Goal: Browse casually: Explore the website without a specific task or goal

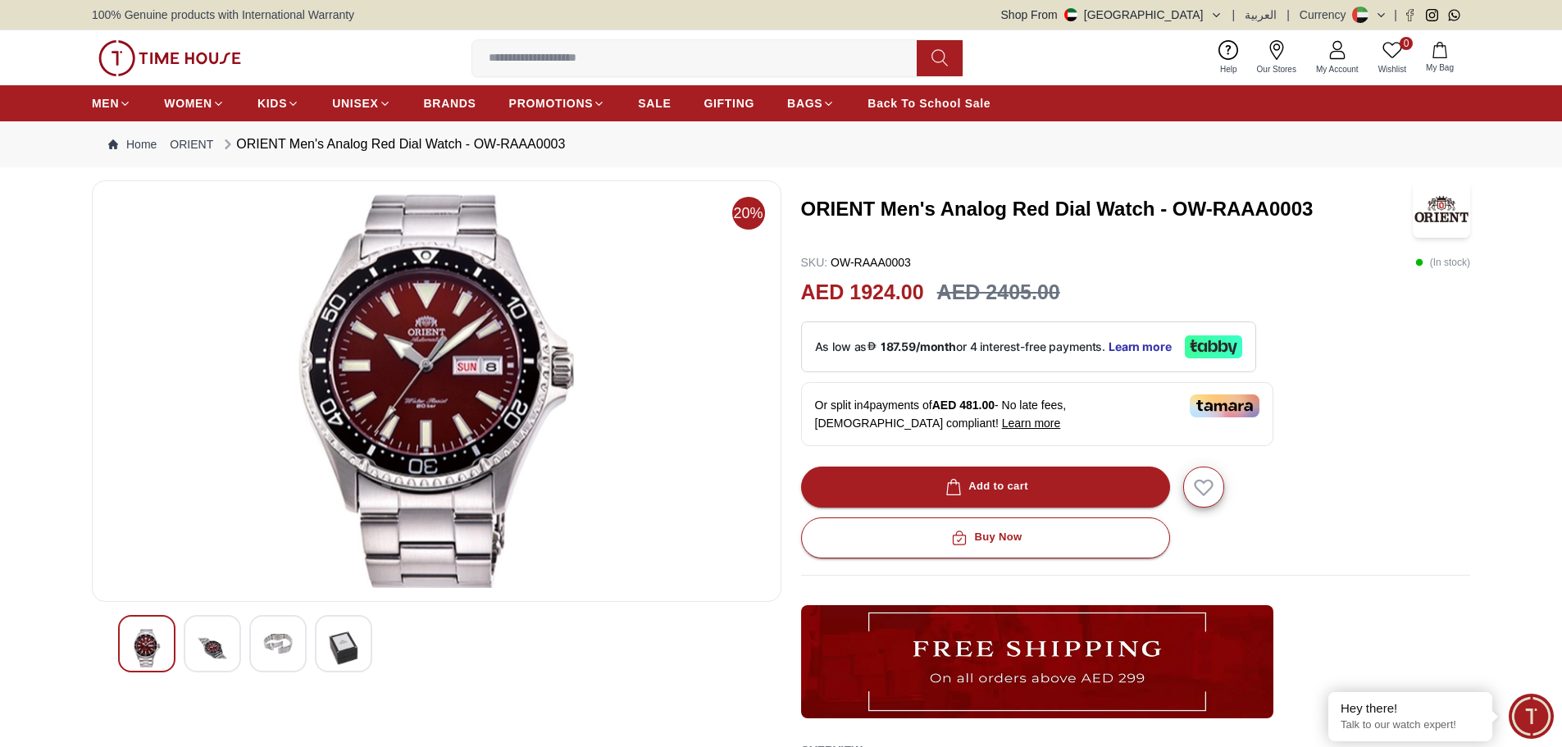
click at [227, 641] on div at bounding box center [212, 643] width 57 height 57
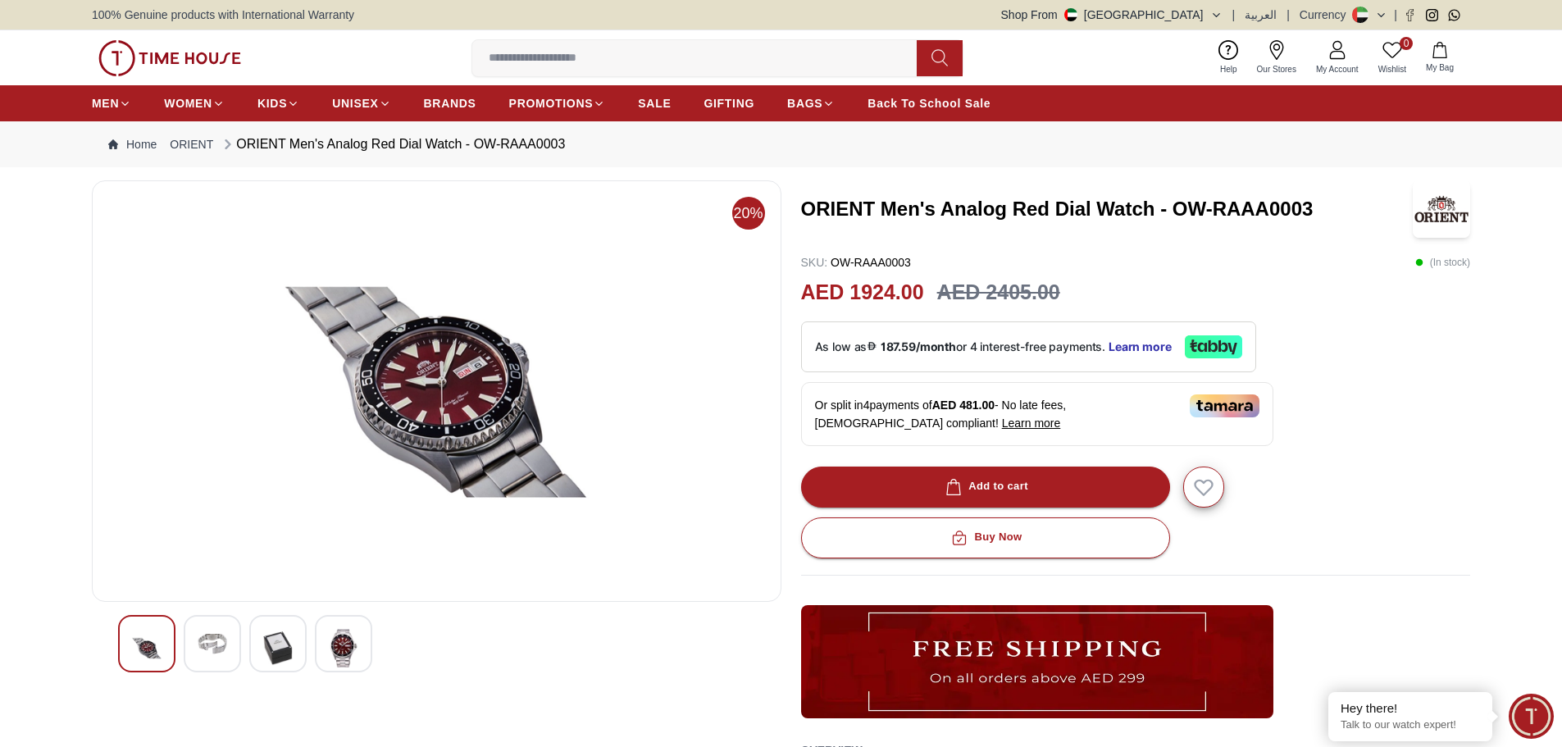
click at [280, 644] on img at bounding box center [278, 648] width 30 height 39
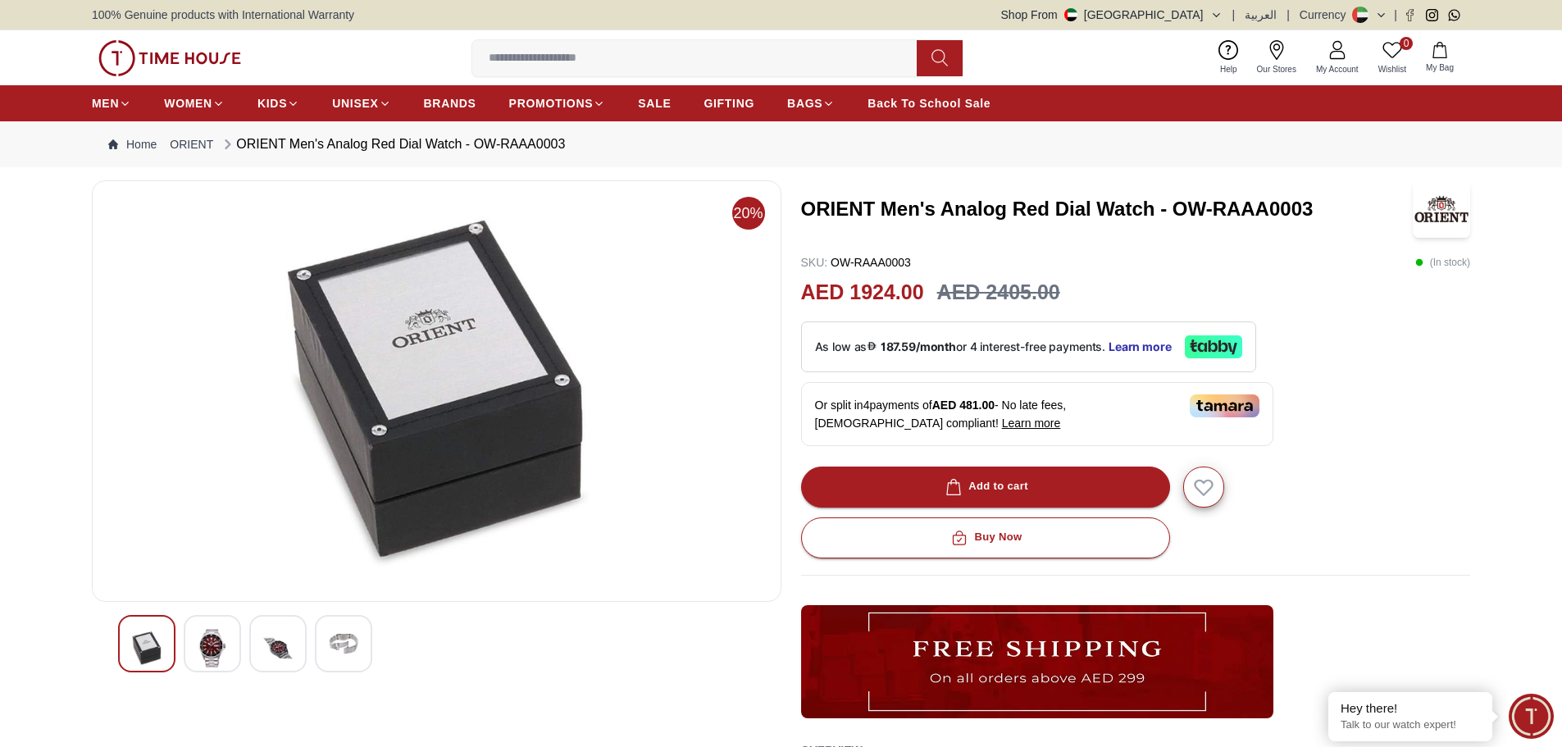
click at [301, 642] on div at bounding box center [277, 643] width 57 height 57
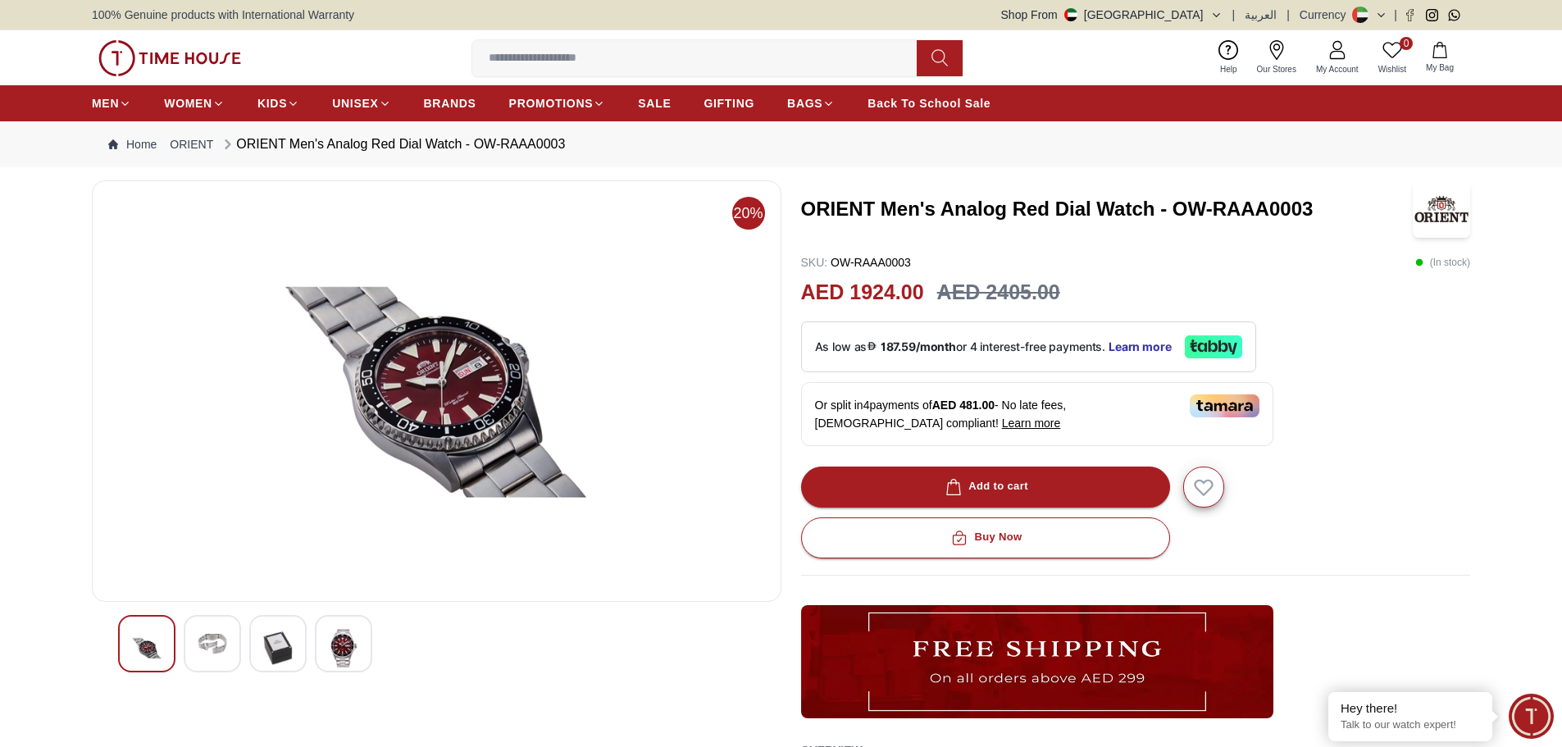
click at [333, 646] on img at bounding box center [344, 648] width 30 height 39
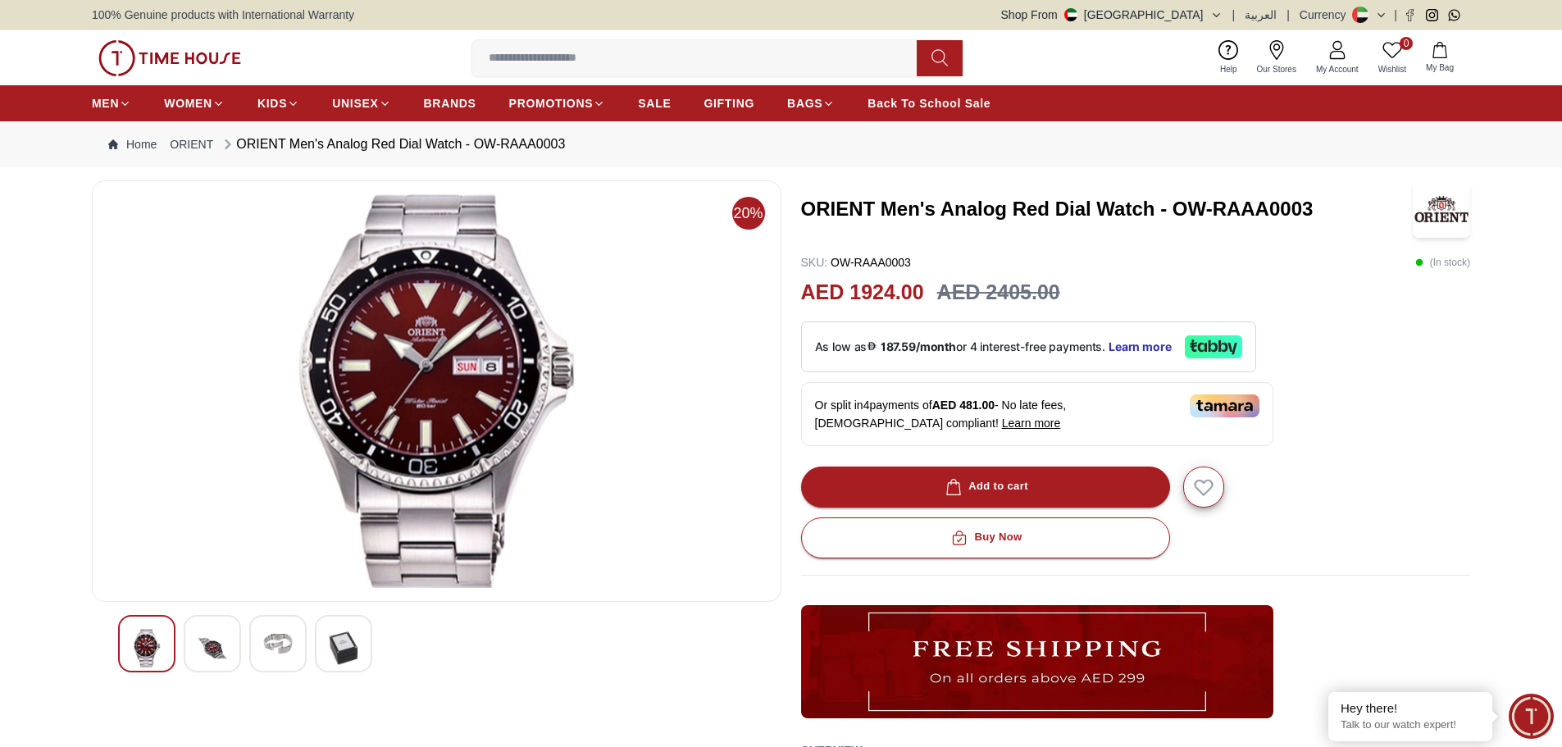
click at [479, 444] on img at bounding box center [437, 391] width 662 height 394
click at [221, 644] on img at bounding box center [213, 648] width 30 height 39
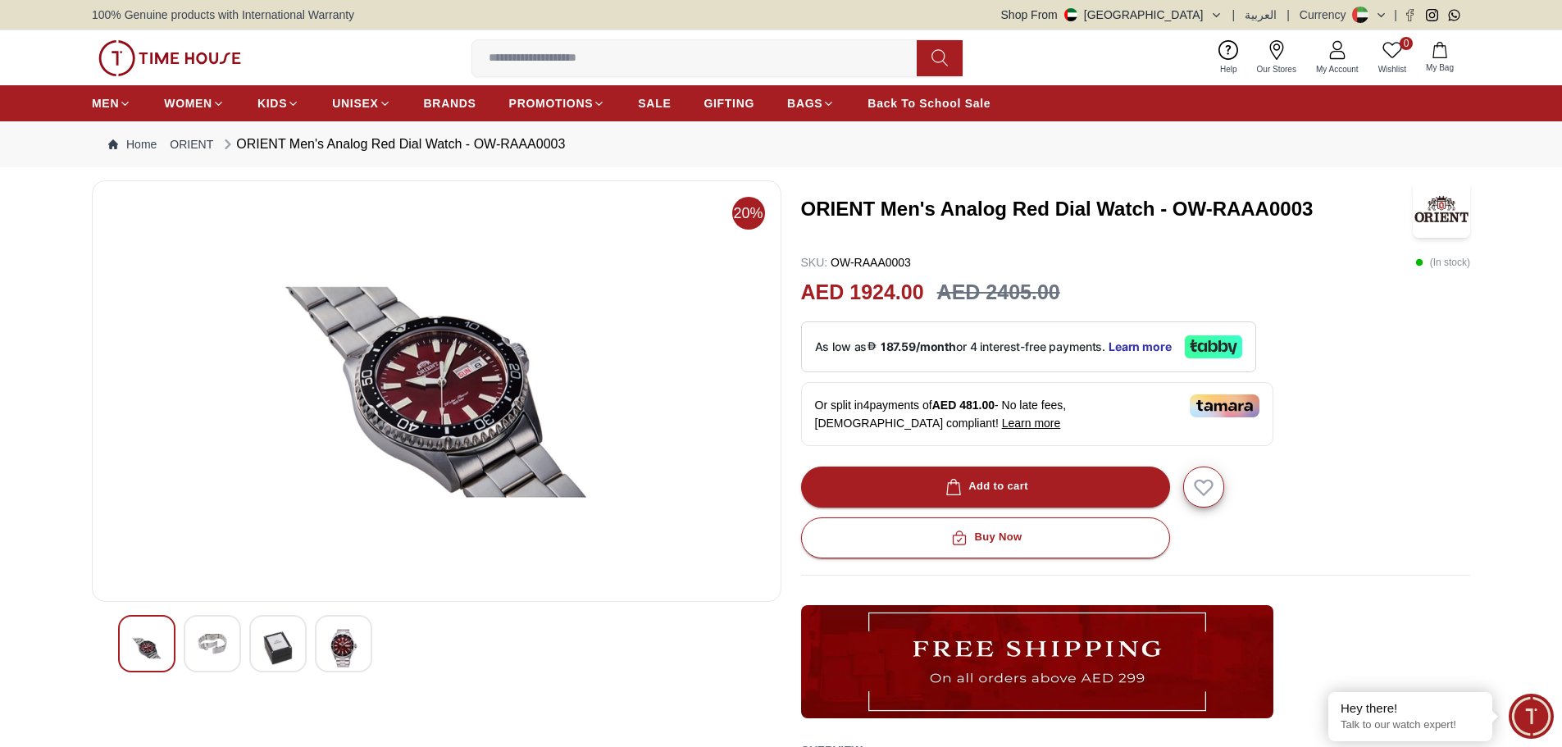
click at [273, 639] on img at bounding box center [278, 648] width 30 height 39
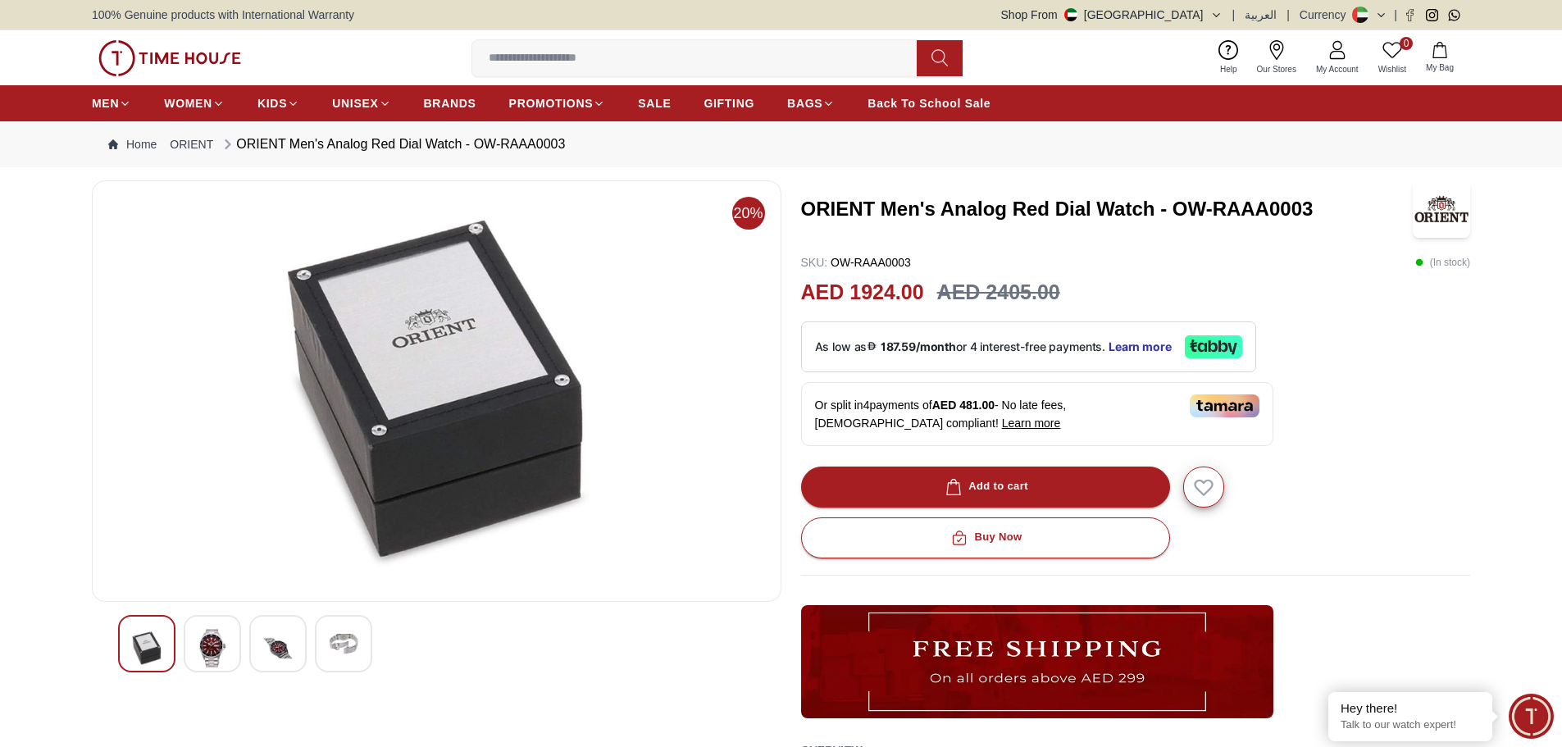
click at [335, 636] on img at bounding box center [344, 644] width 30 height 30
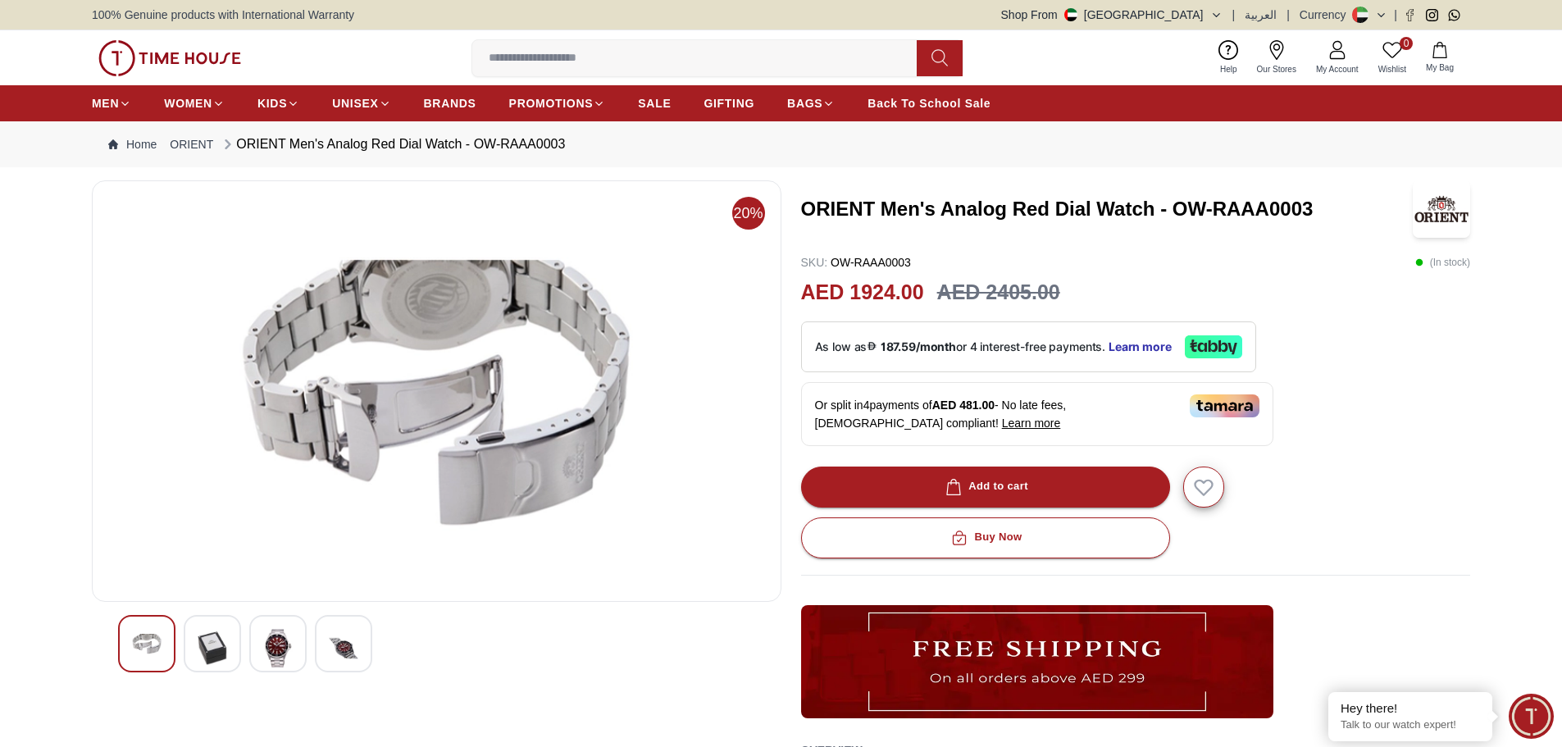
click at [278, 643] on img at bounding box center [278, 648] width 30 height 39
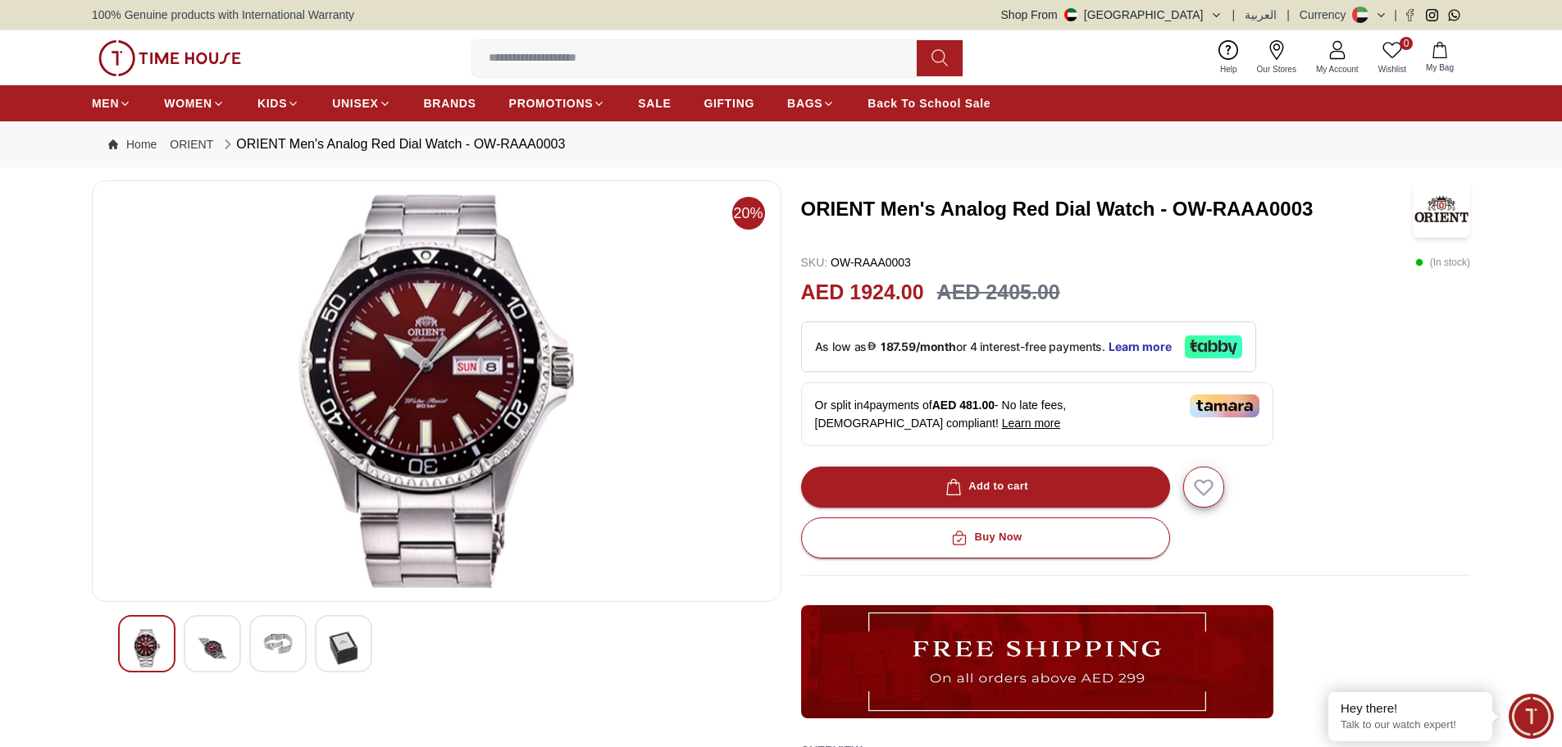
click at [228, 647] on div at bounding box center [212, 643] width 57 height 57
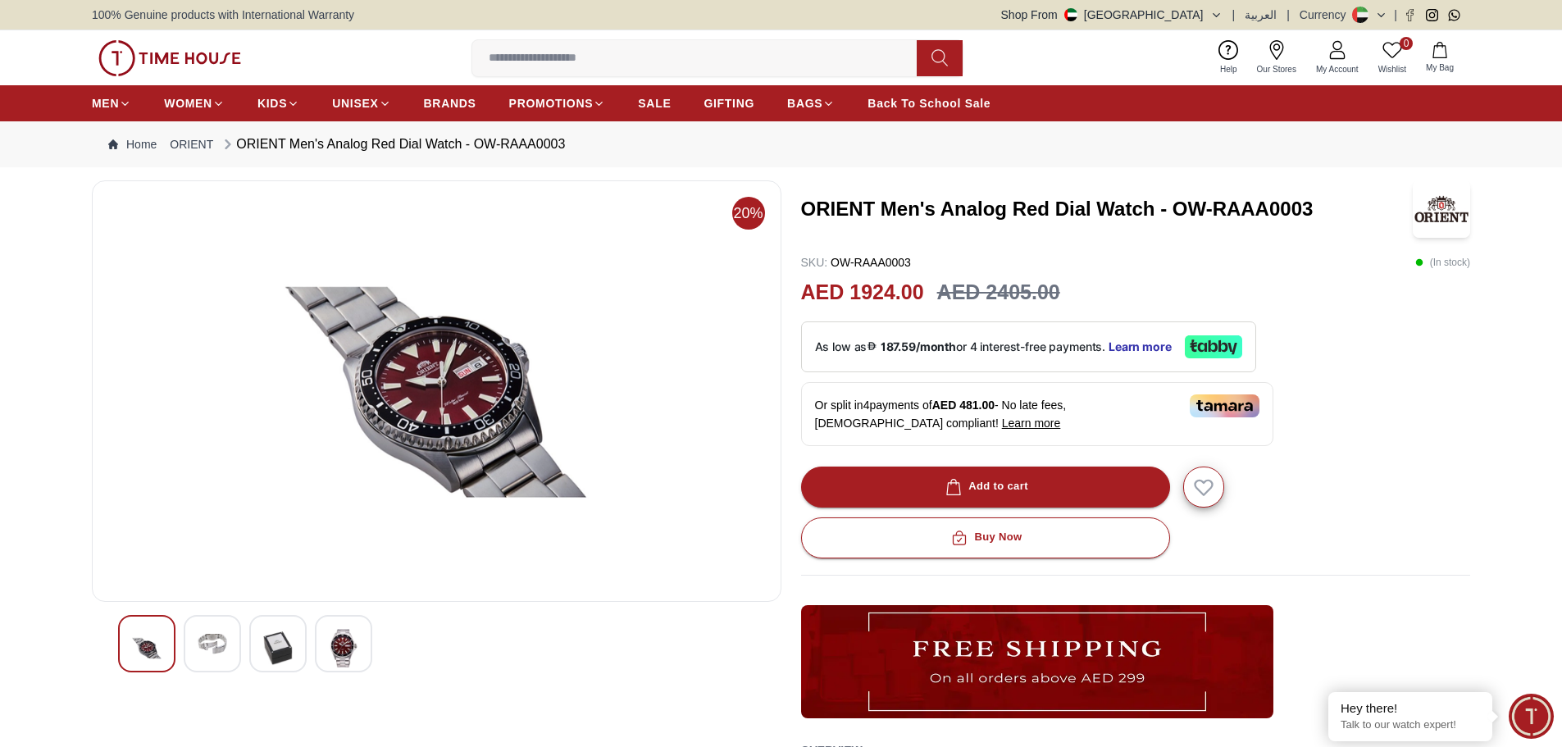
click at [284, 656] on img at bounding box center [278, 648] width 30 height 39
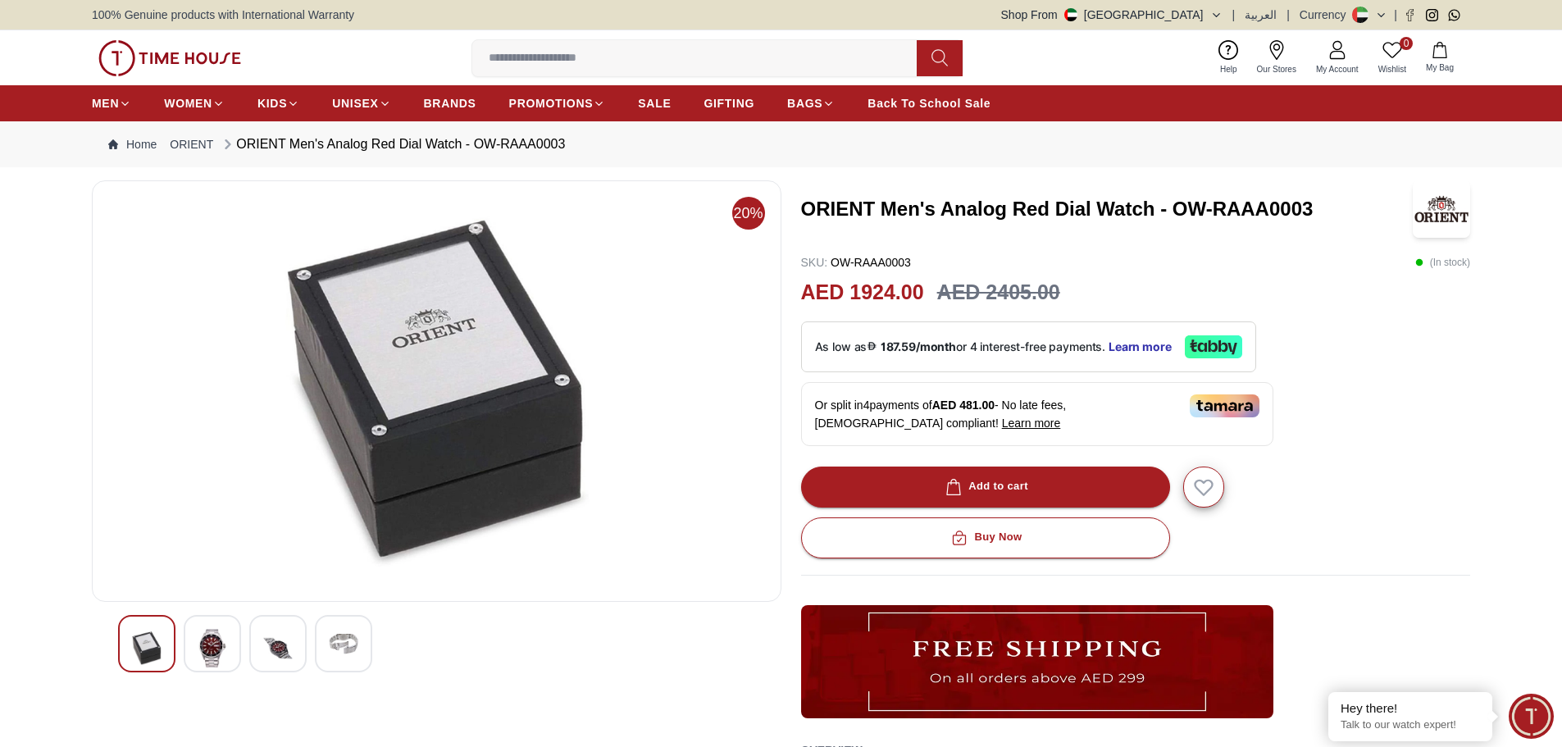
click at [339, 652] on img at bounding box center [344, 644] width 30 height 30
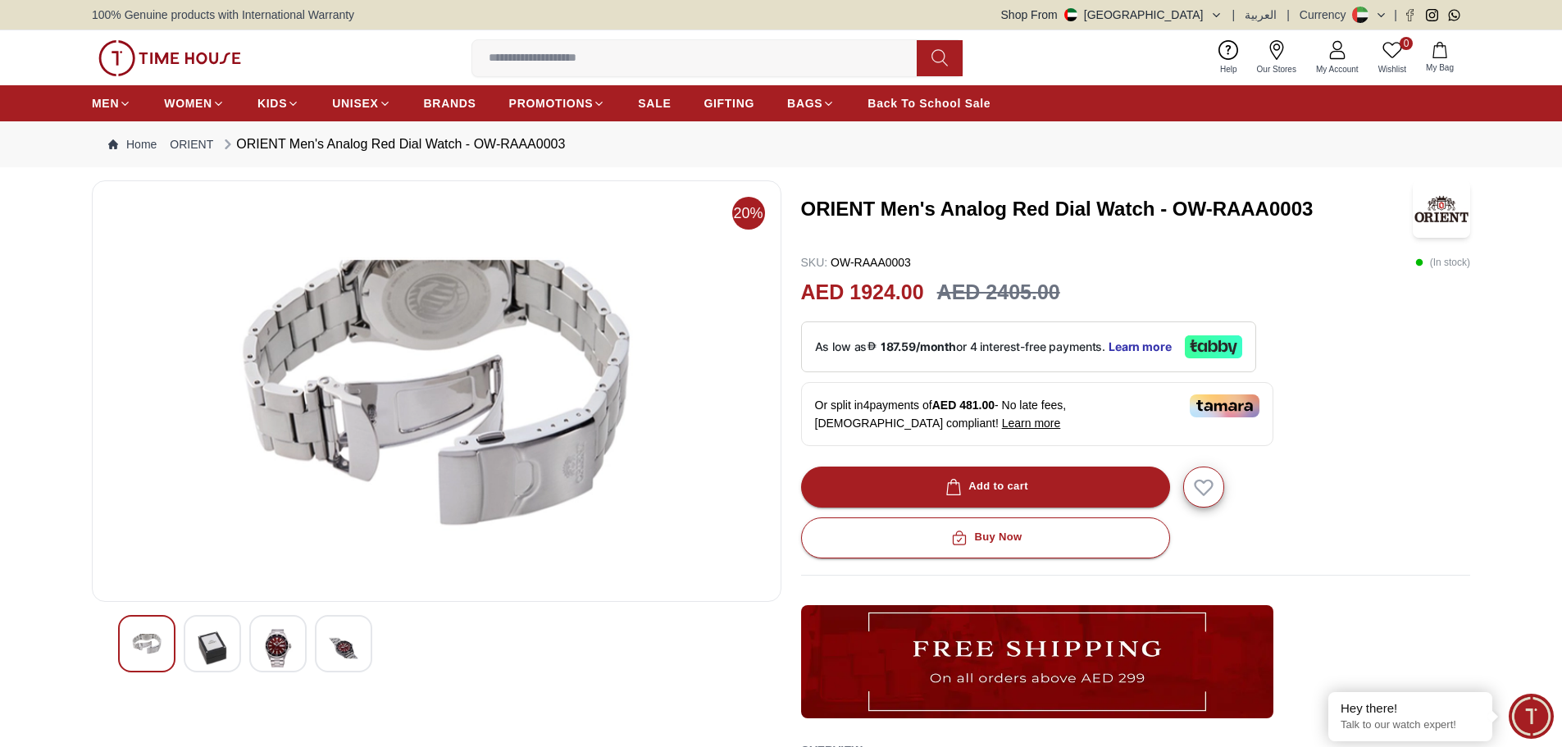
click at [285, 648] on img at bounding box center [278, 648] width 30 height 39
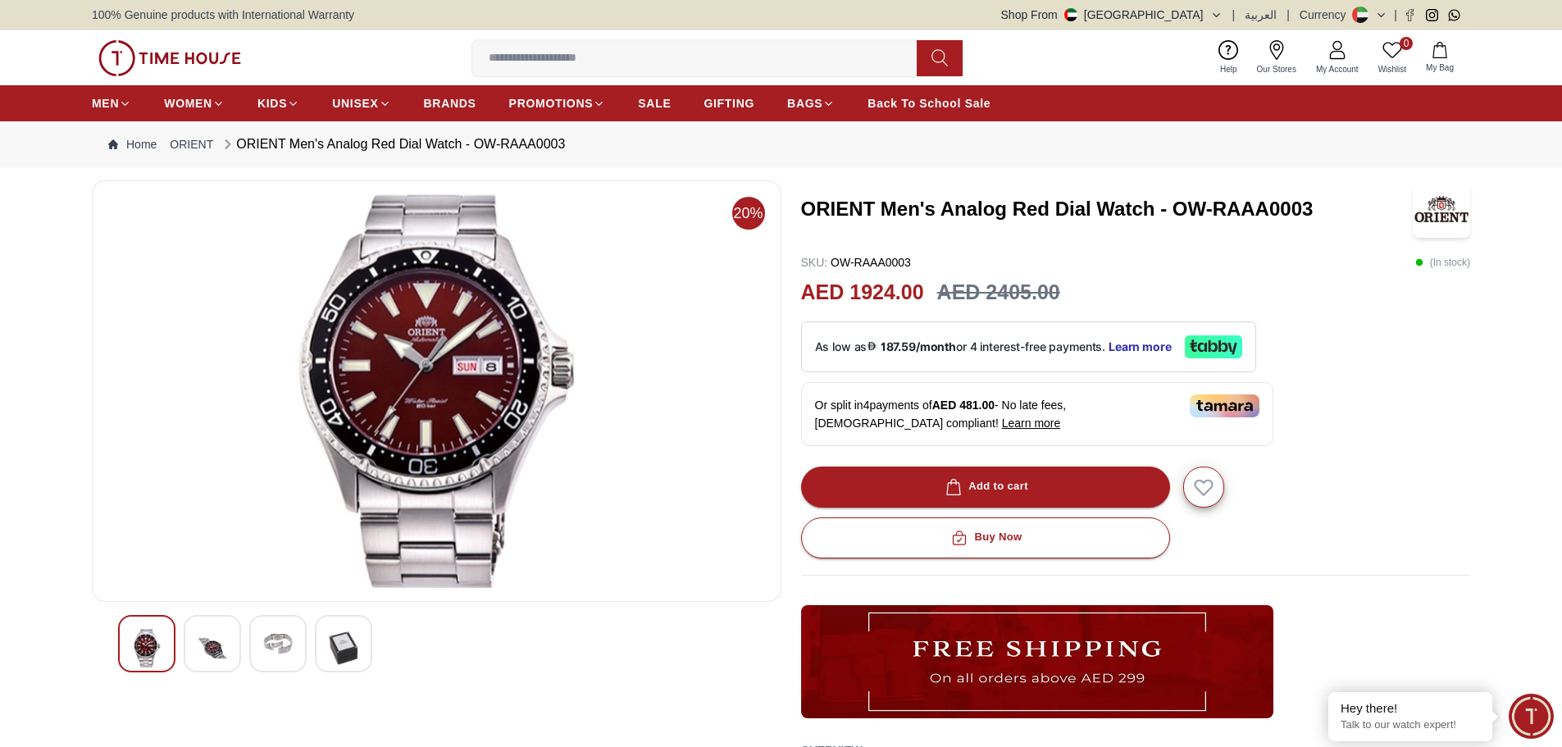
click at [203, 636] on img at bounding box center [213, 648] width 30 height 39
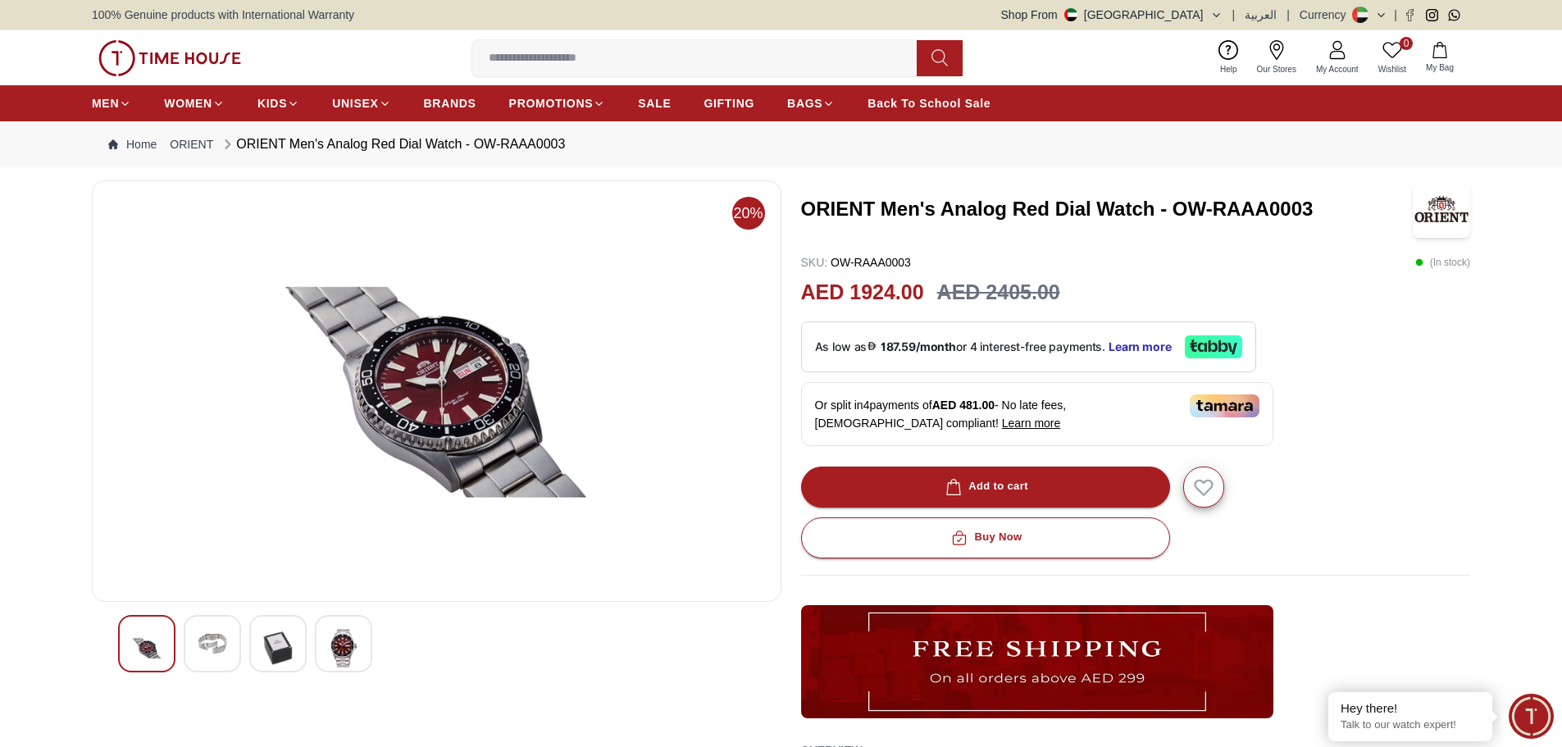
click at [315, 645] on div at bounding box center [436, 643] width 637 height 57
click at [356, 648] on img at bounding box center [344, 648] width 30 height 39
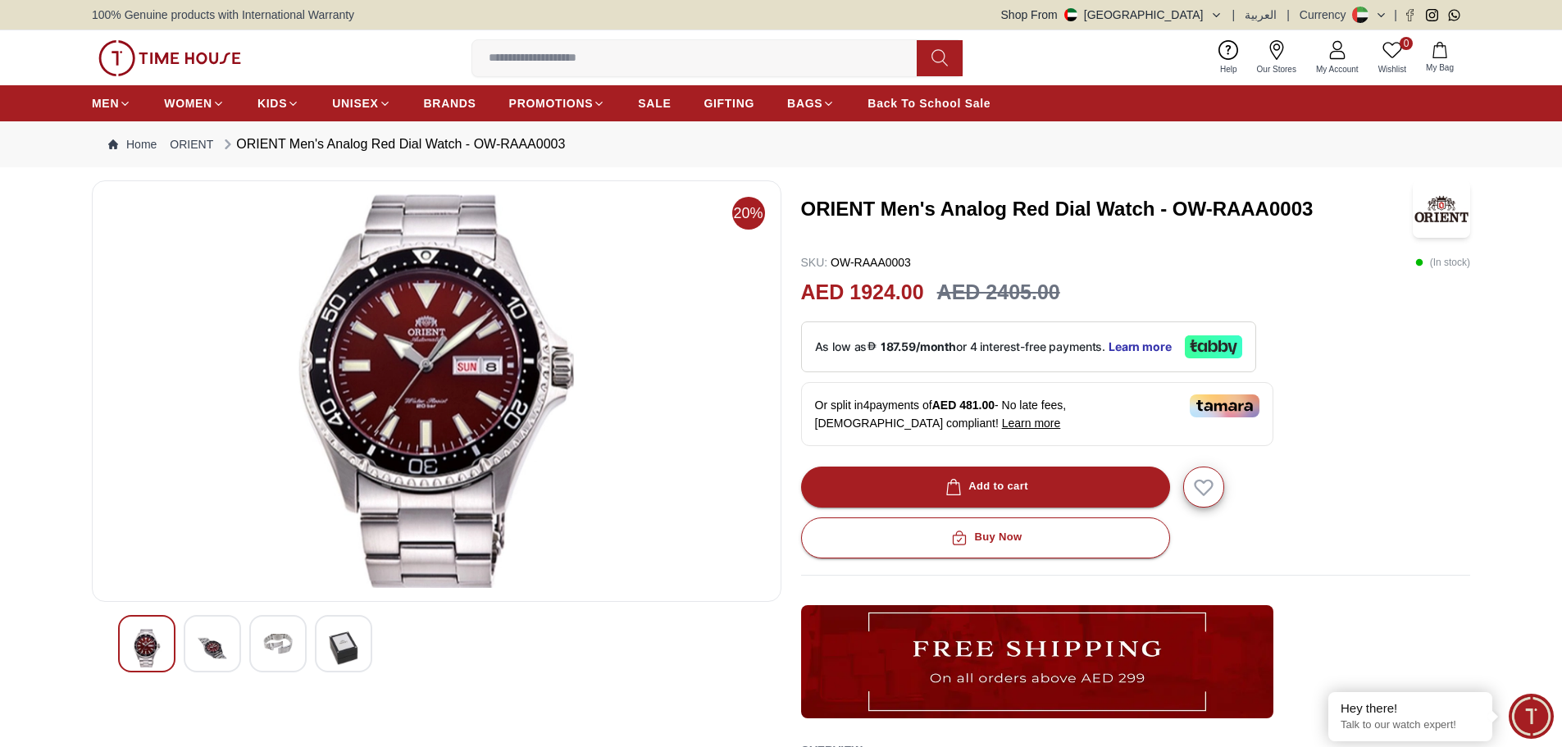
click at [268, 640] on img at bounding box center [278, 644] width 30 height 30
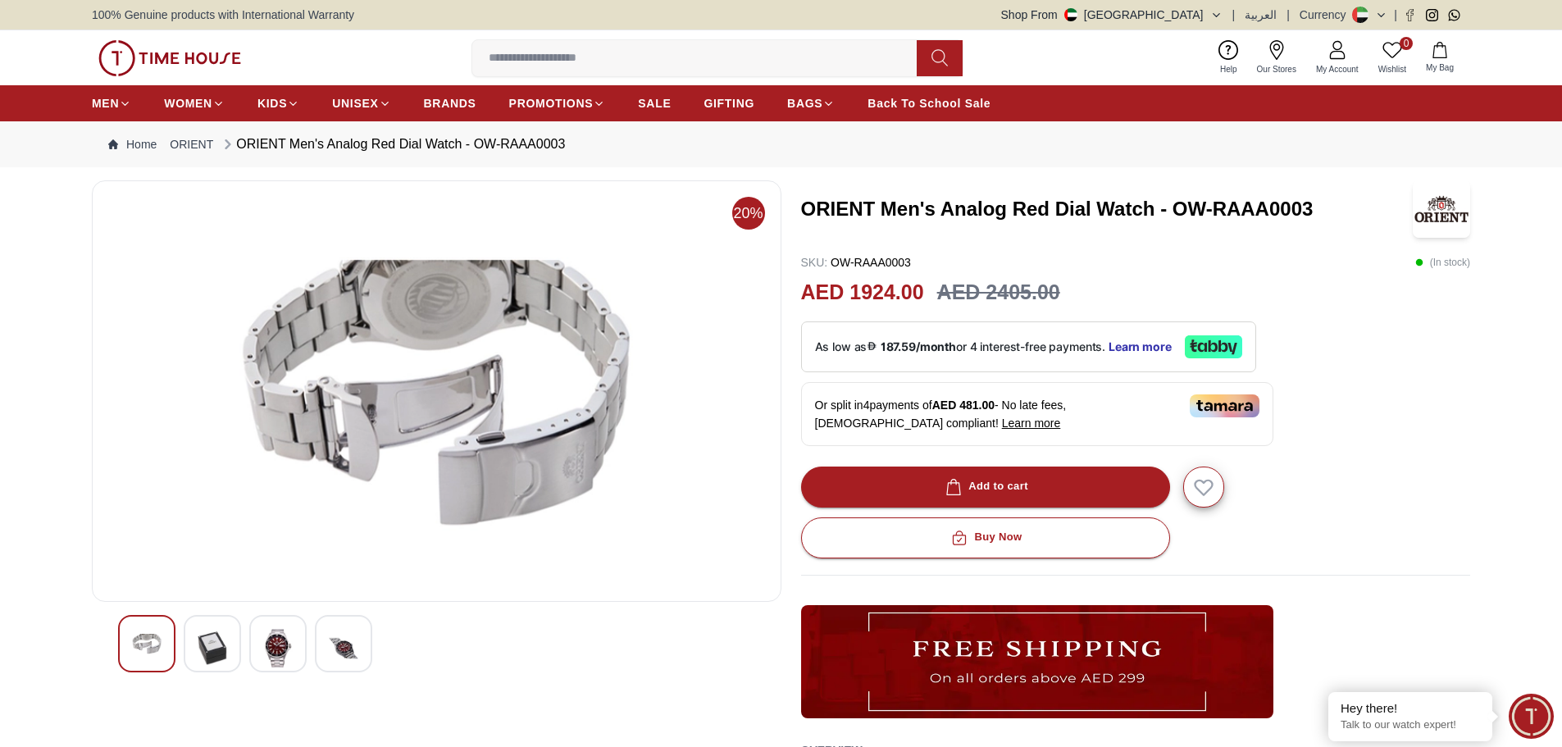
click at [298, 640] on div at bounding box center [277, 643] width 57 height 57
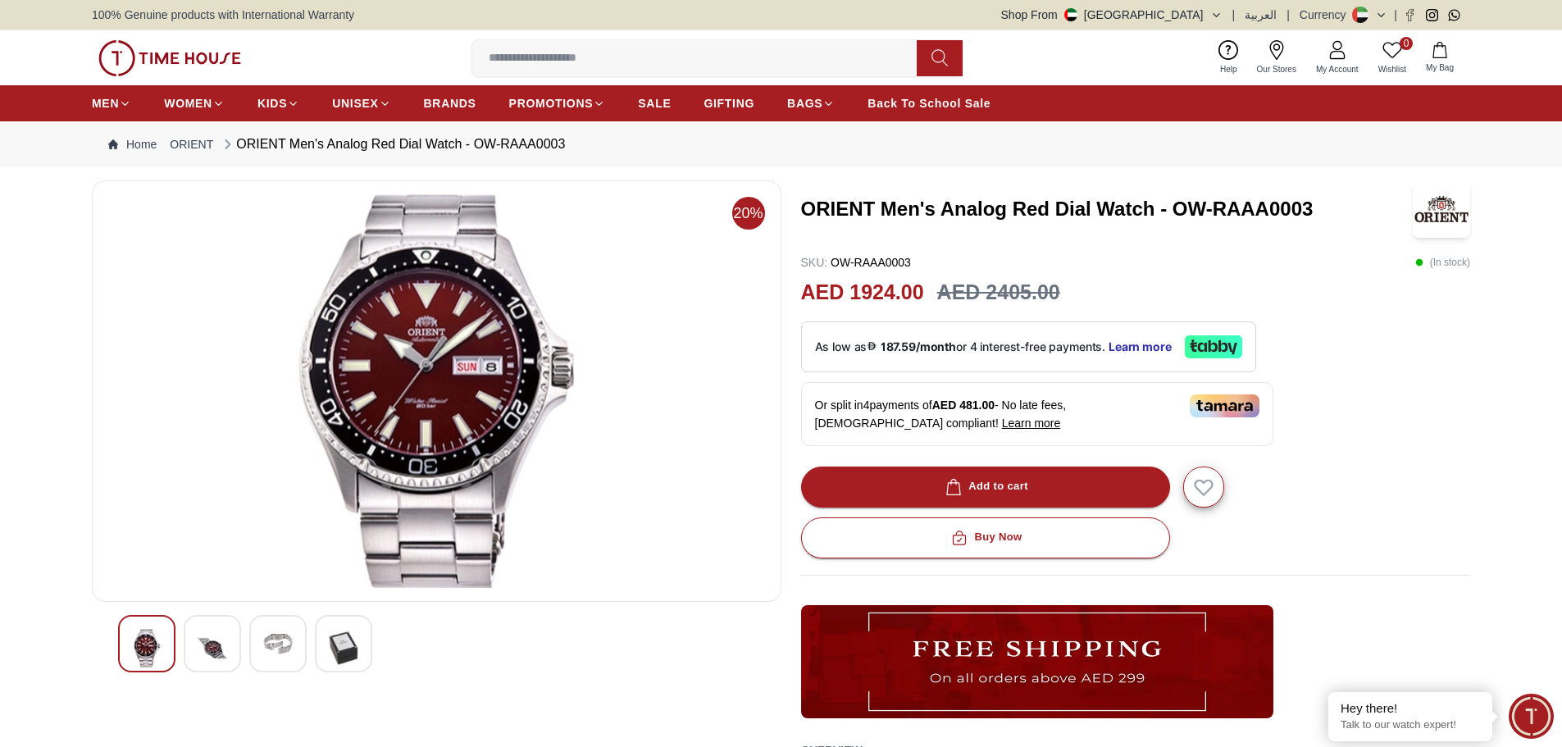
click at [350, 643] on img at bounding box center [344, 648] width 30 height 39
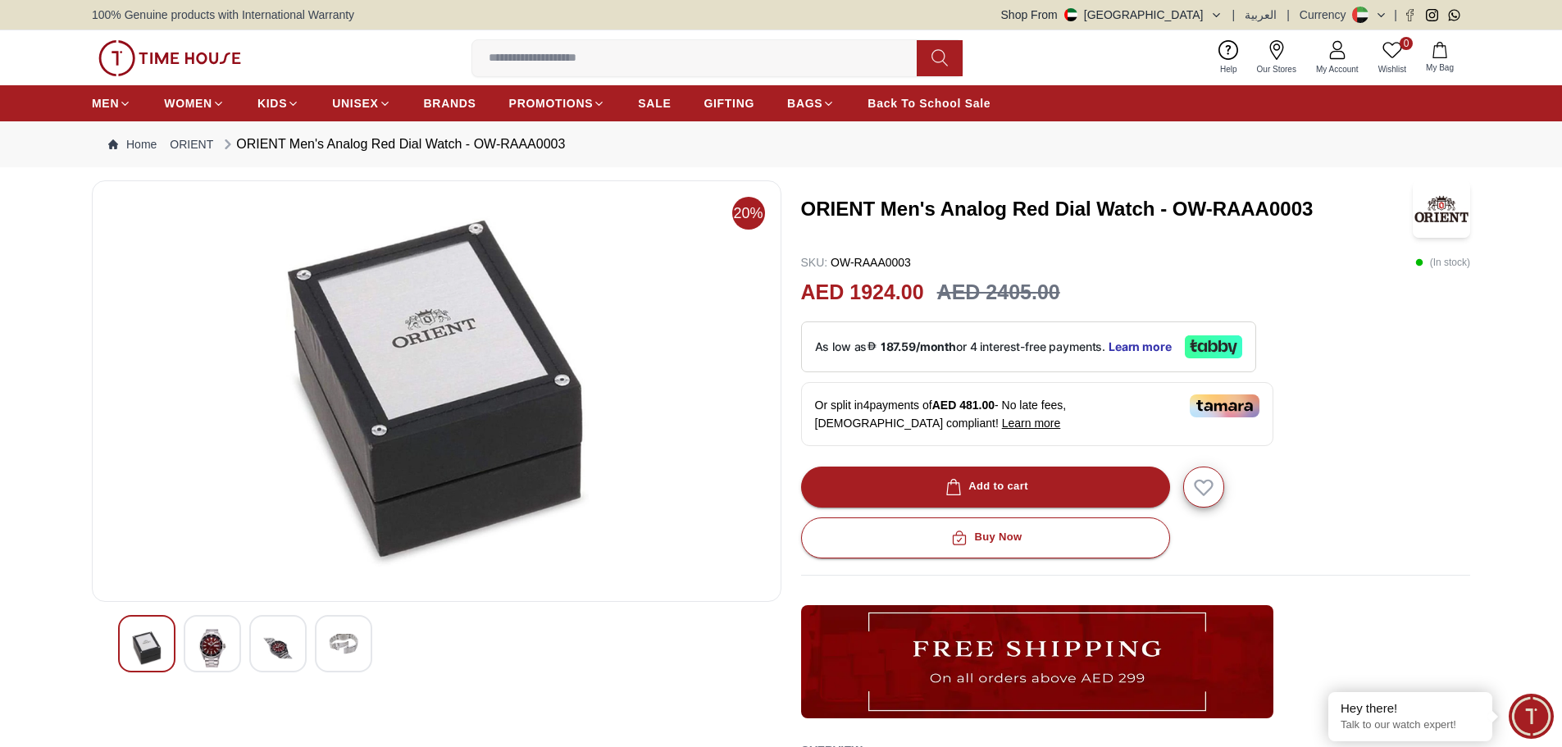
click at [330, 633] on img at bounding box center [344, 644] width 30 height 30
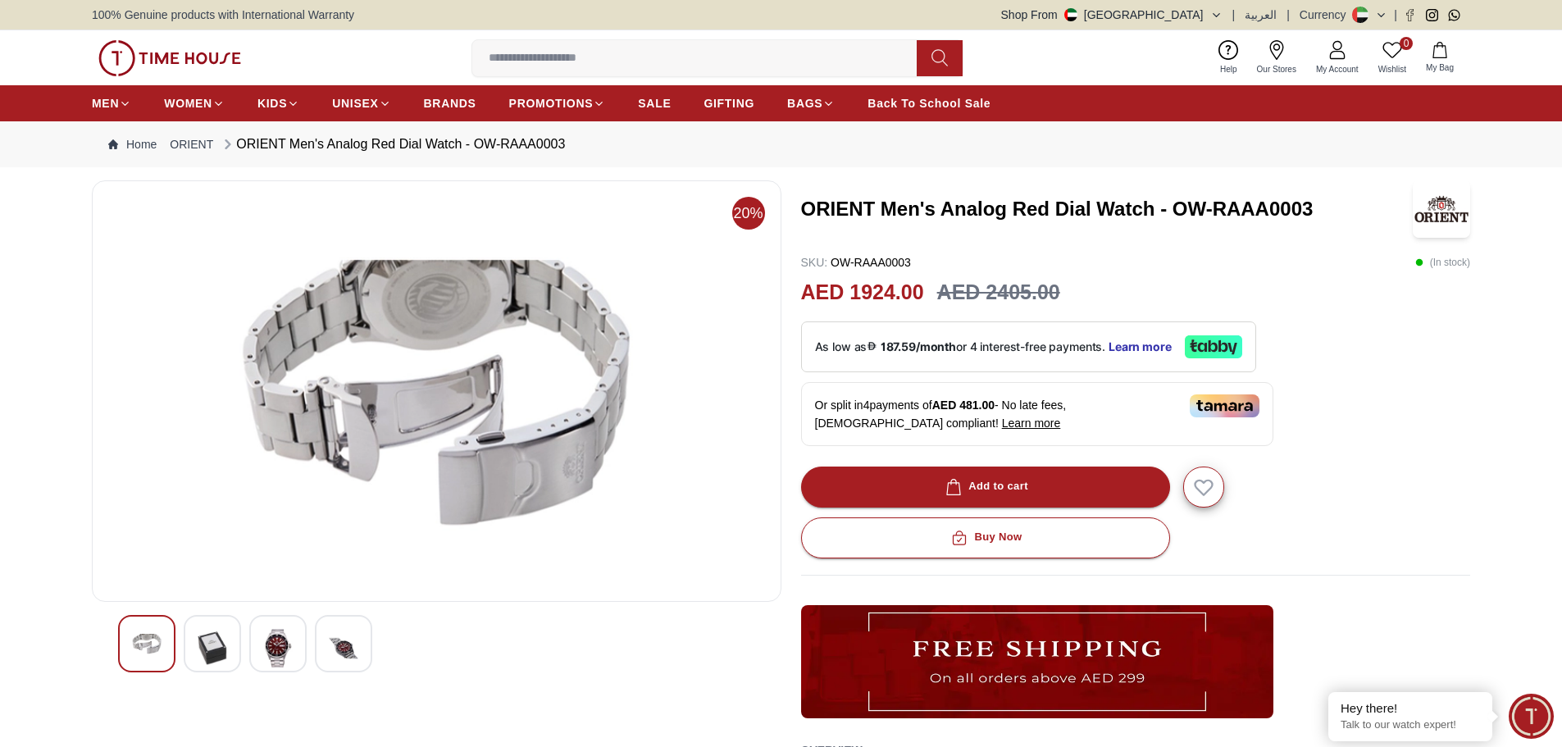
click at [269, 641] on img at bounding box center [278, 648] width 30 height 39
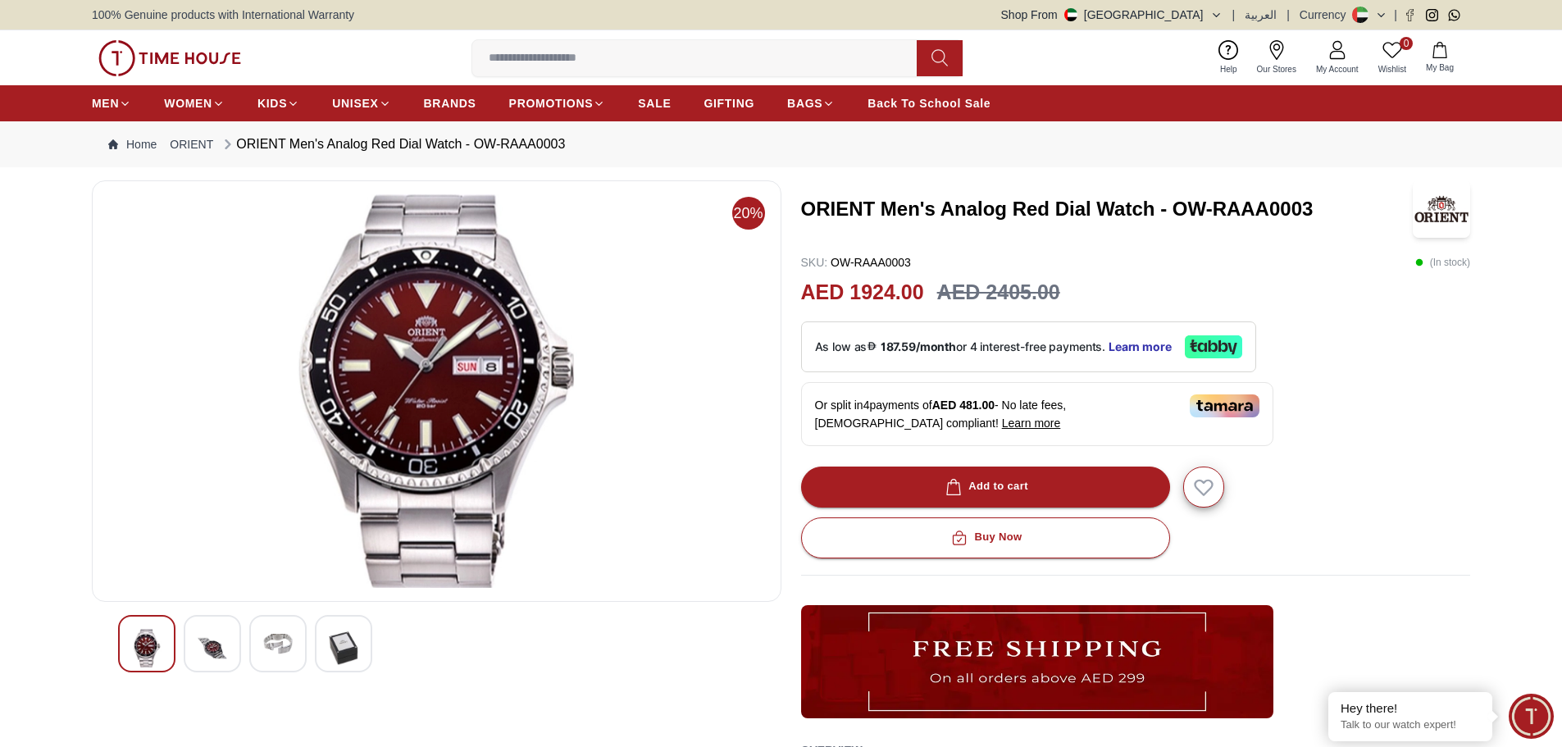
click at [314, 632] on div at bounding box center [436, 643] width 637 height 57
click at [295, 640] on div at bounding box center [277, 643] width 57 height 57
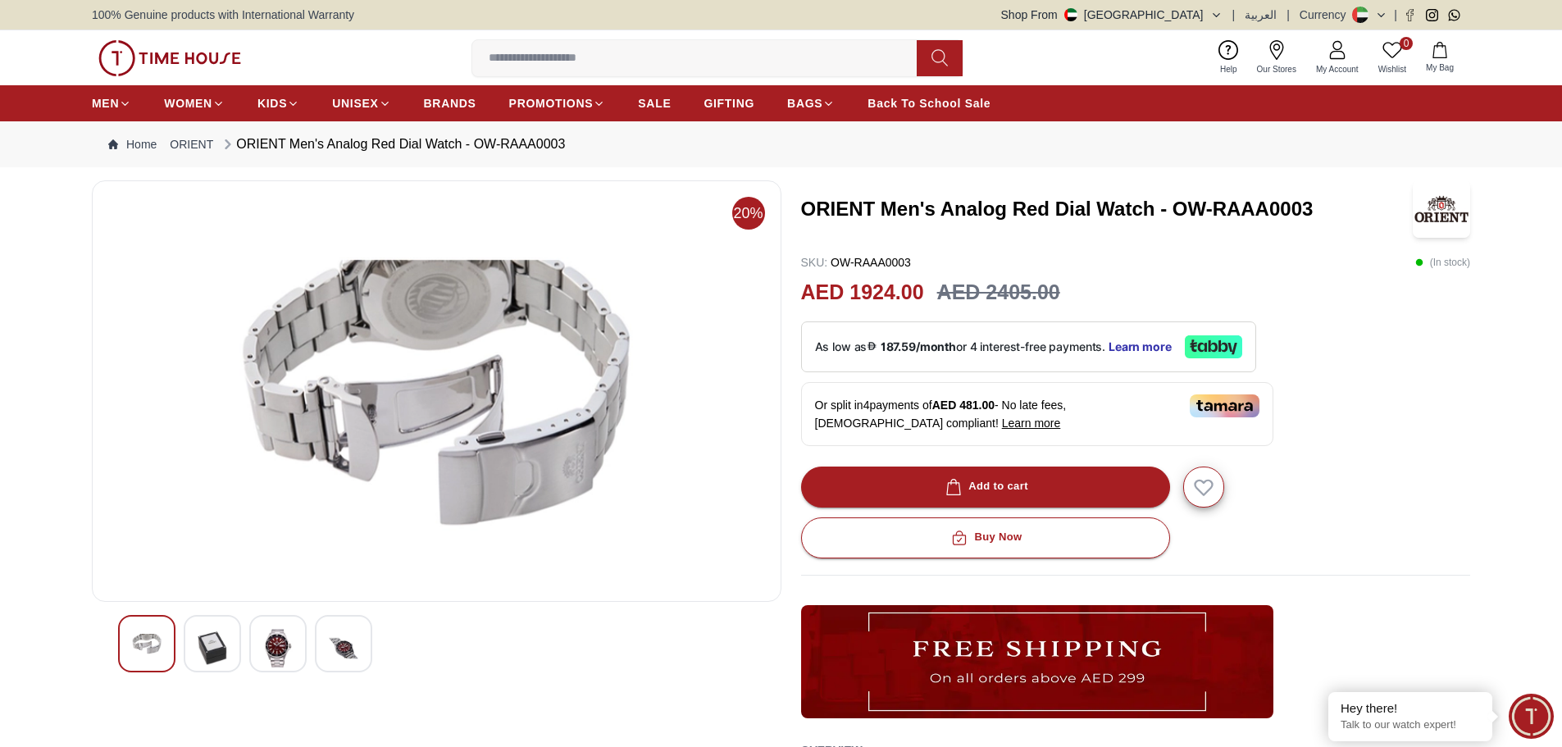
click at [340, 649] on img at bounding box center [344, 648] width 30 height 39
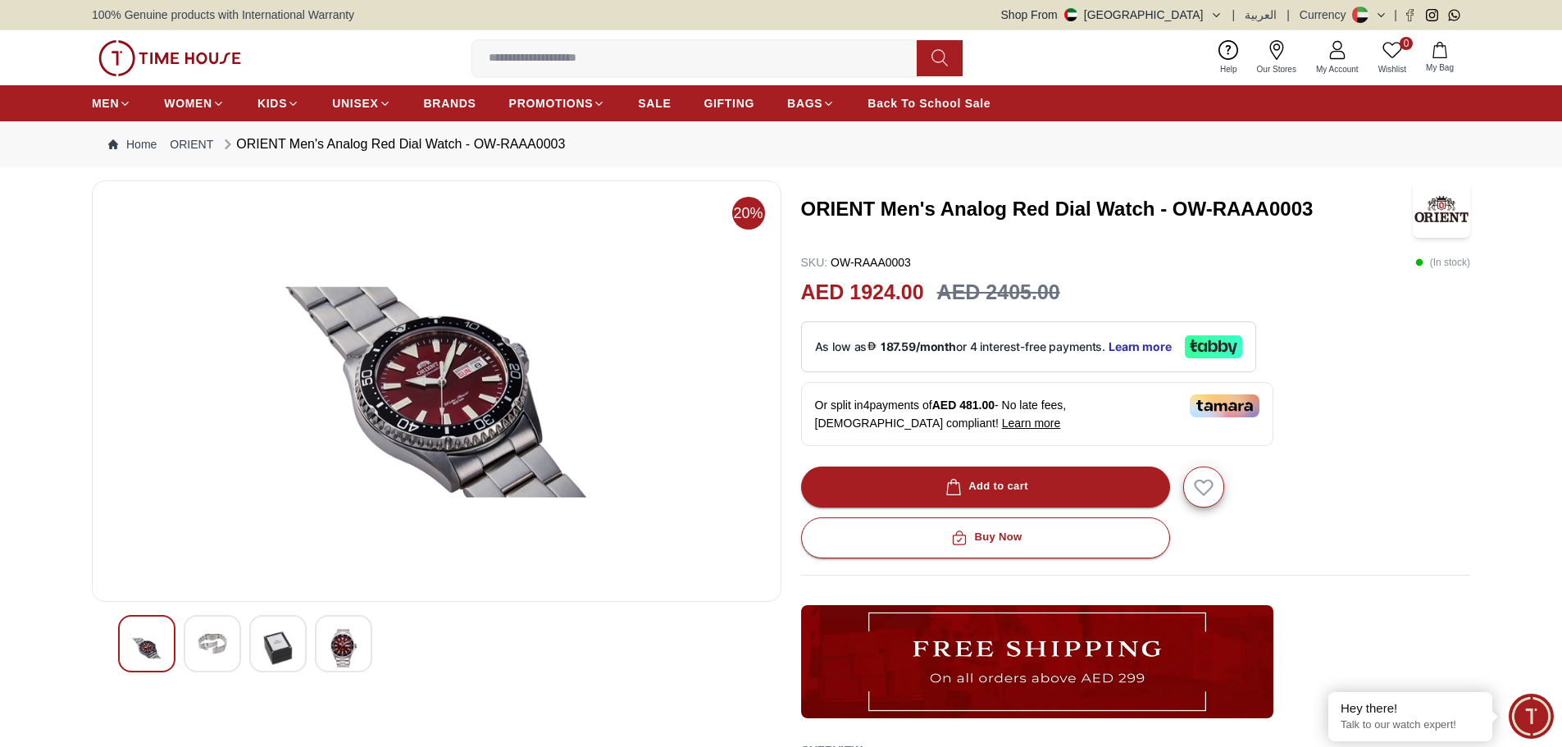
click at [298, 650] on div at bounding box center [277, 643] width 57 height 57
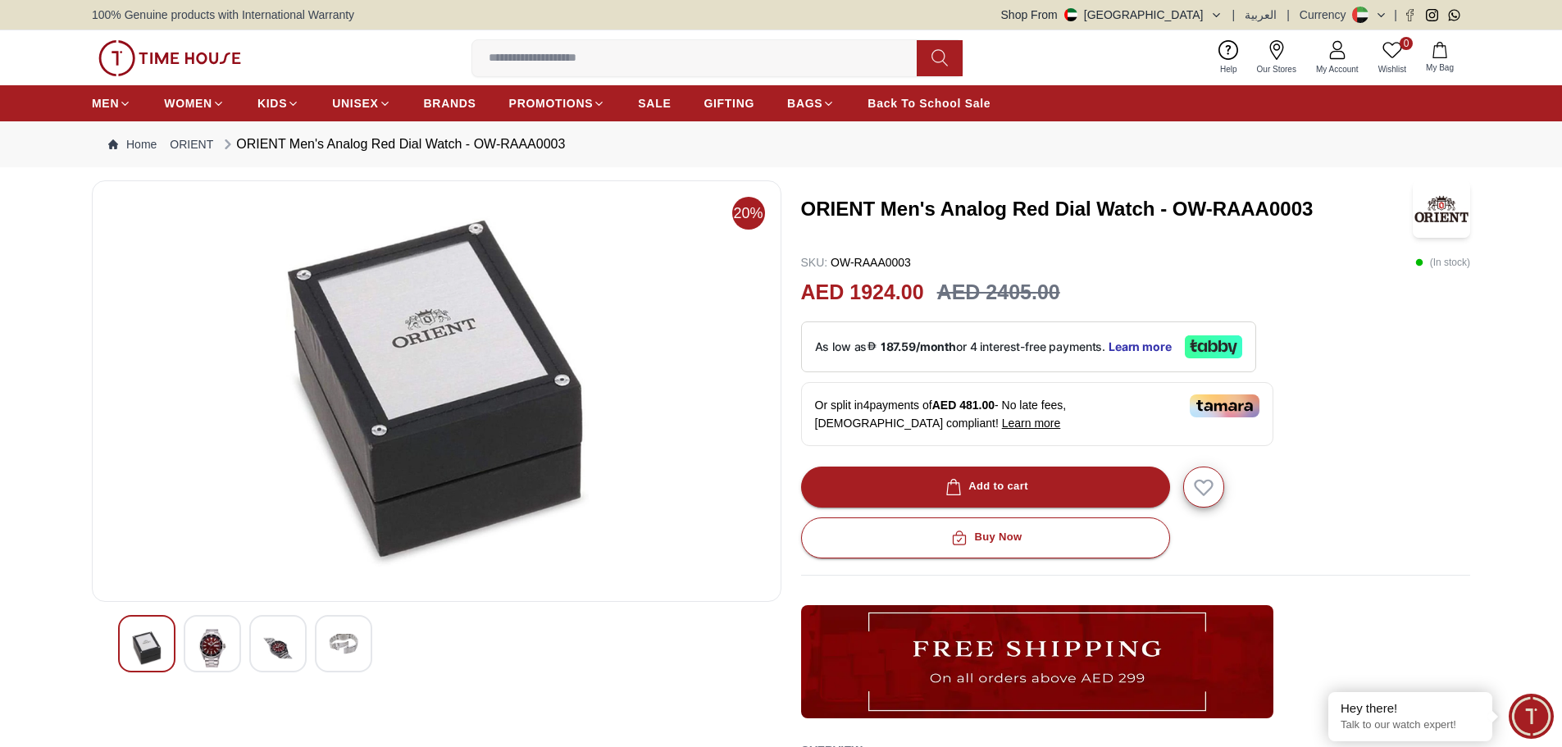
click at [339, 641] on img at bounding box center [344, 644] width 30 height 30
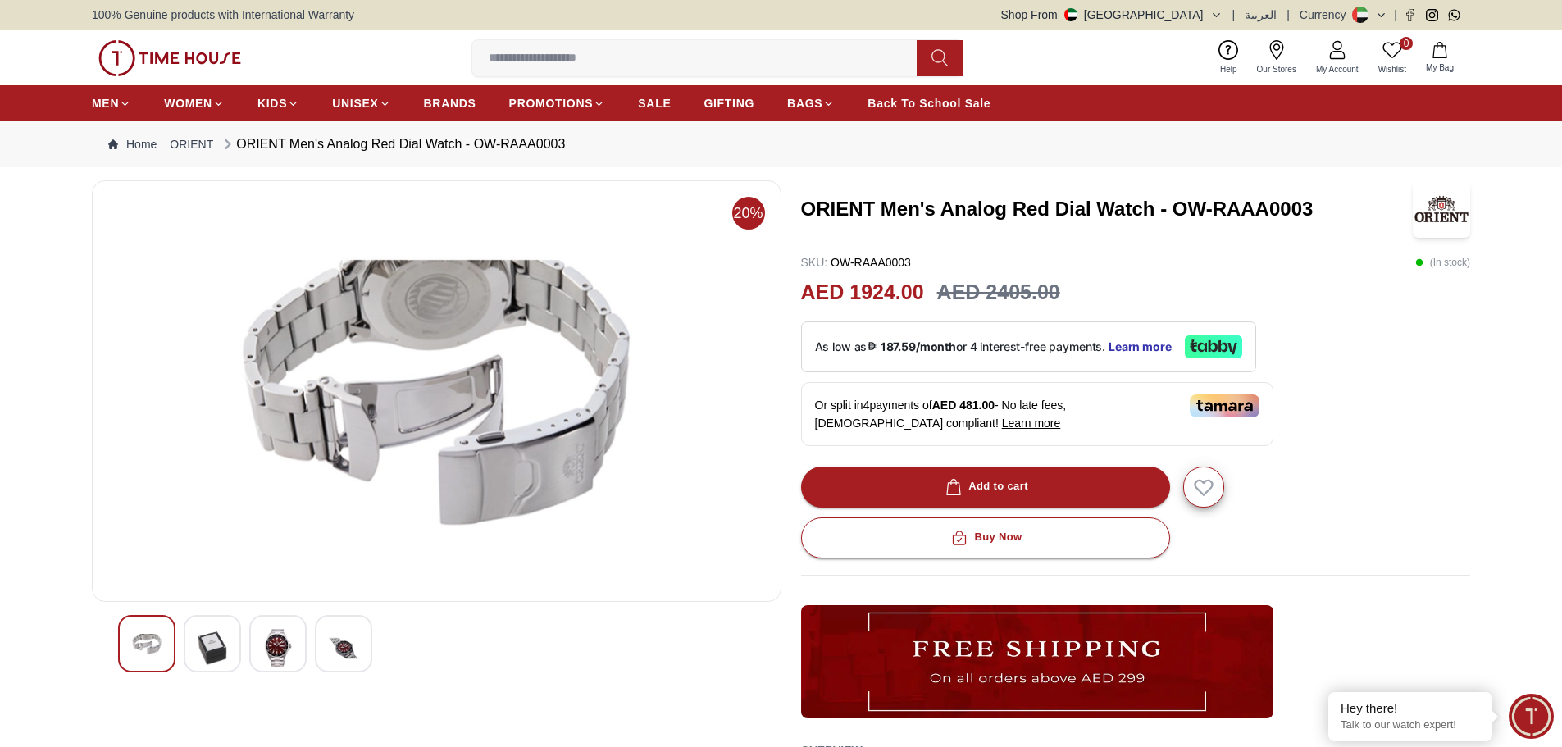
click at [276, 643] on img at bounding box center [278, 648] width 30 height 39
